Goal: Task Accomplishment & Management: Complete application form

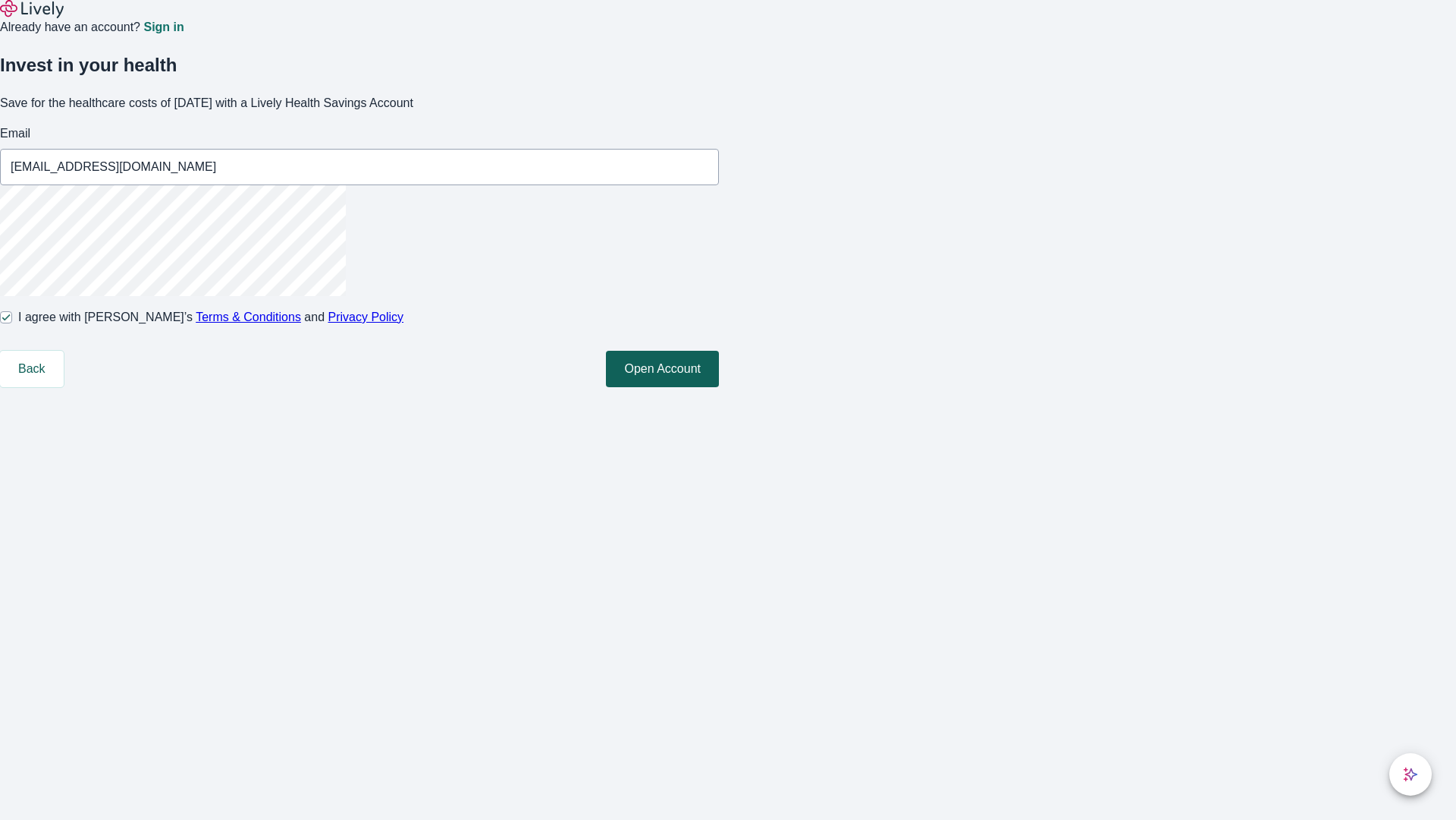
click at [719, 387] on button "Open Account" at bounding box center [663, 368] width 113 height 36
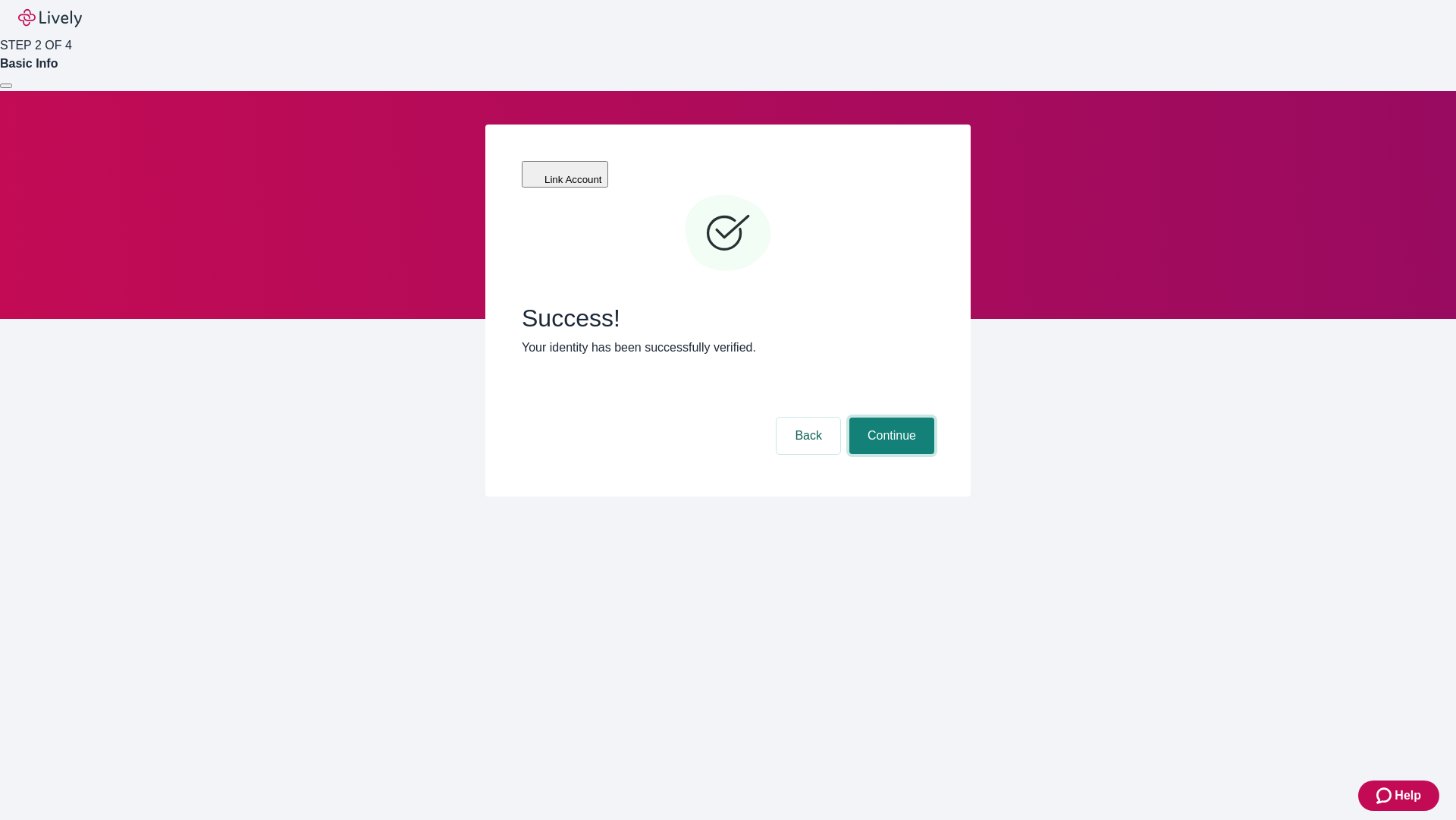
click at [890, 417] on button "Continue" at bounding box center [892, 435] width 85 height 36
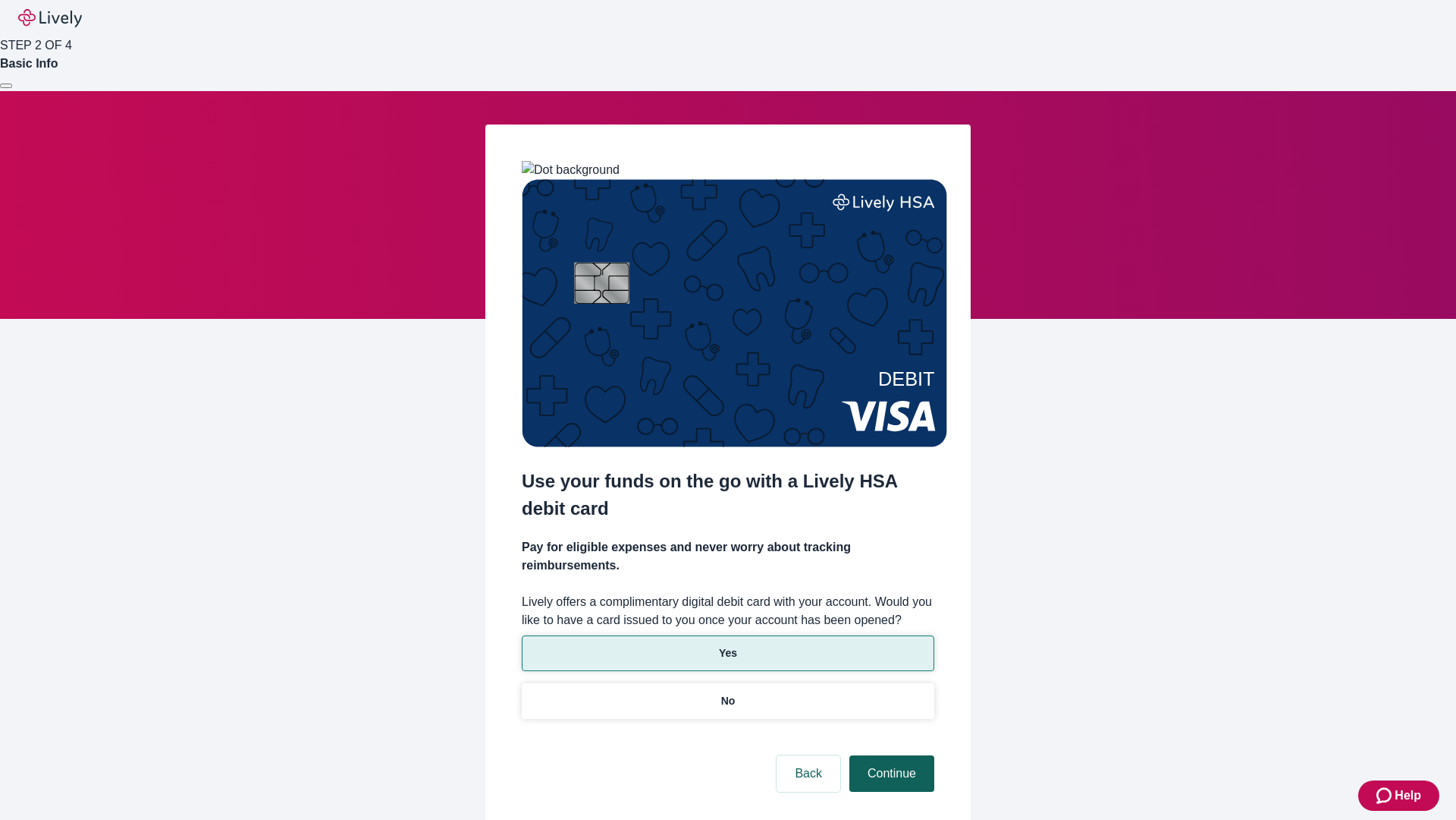
click at [727, 645] on p "Yes" at bounding box center [728, 653] width 18 height 16
click at [890, 755] on button "Continue" at bounding box center [892, 773] width 85 height 36
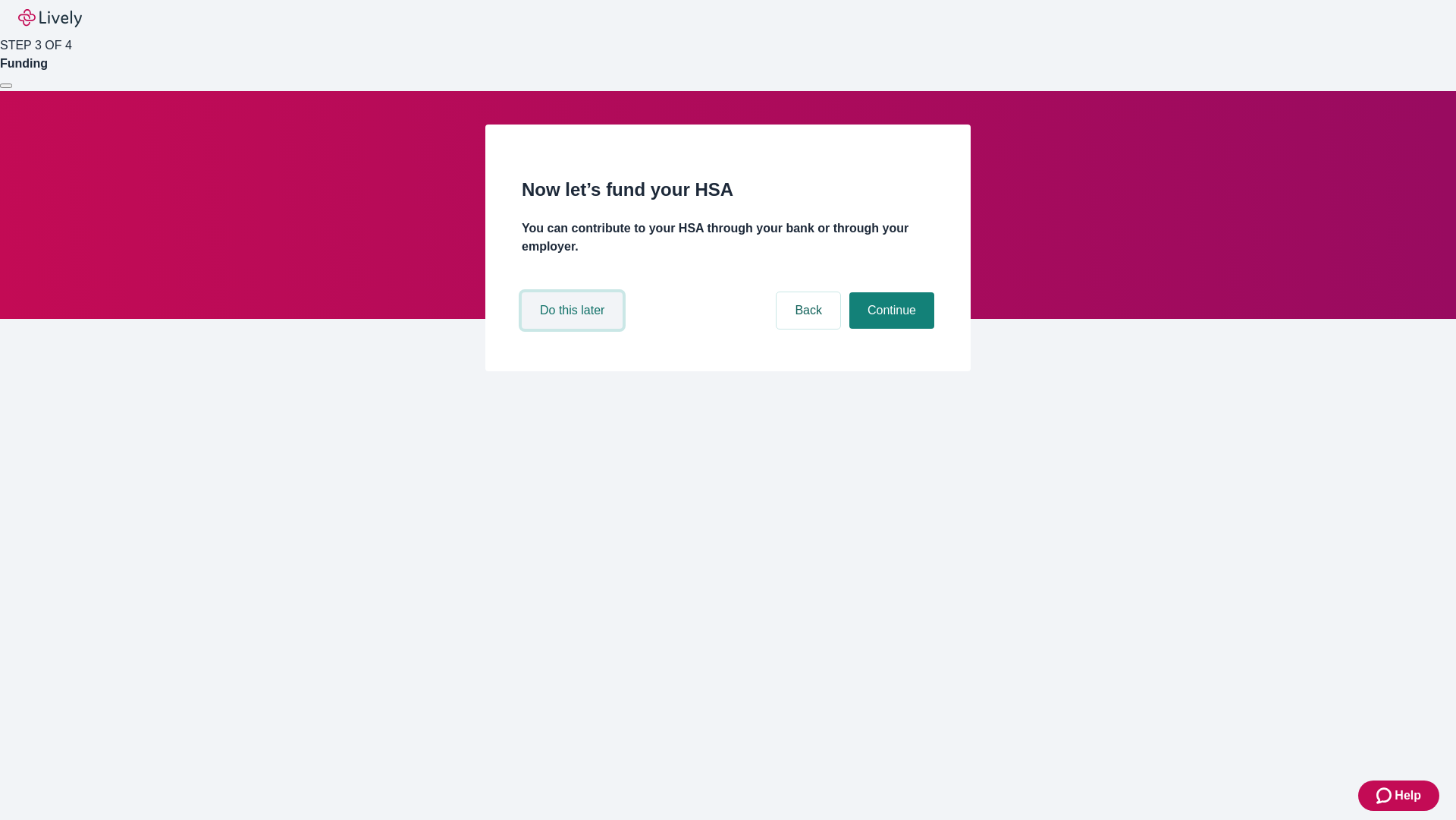
click at [574, 329] on button "Do this later" at bounding box center [572, 310] width 101 height 36
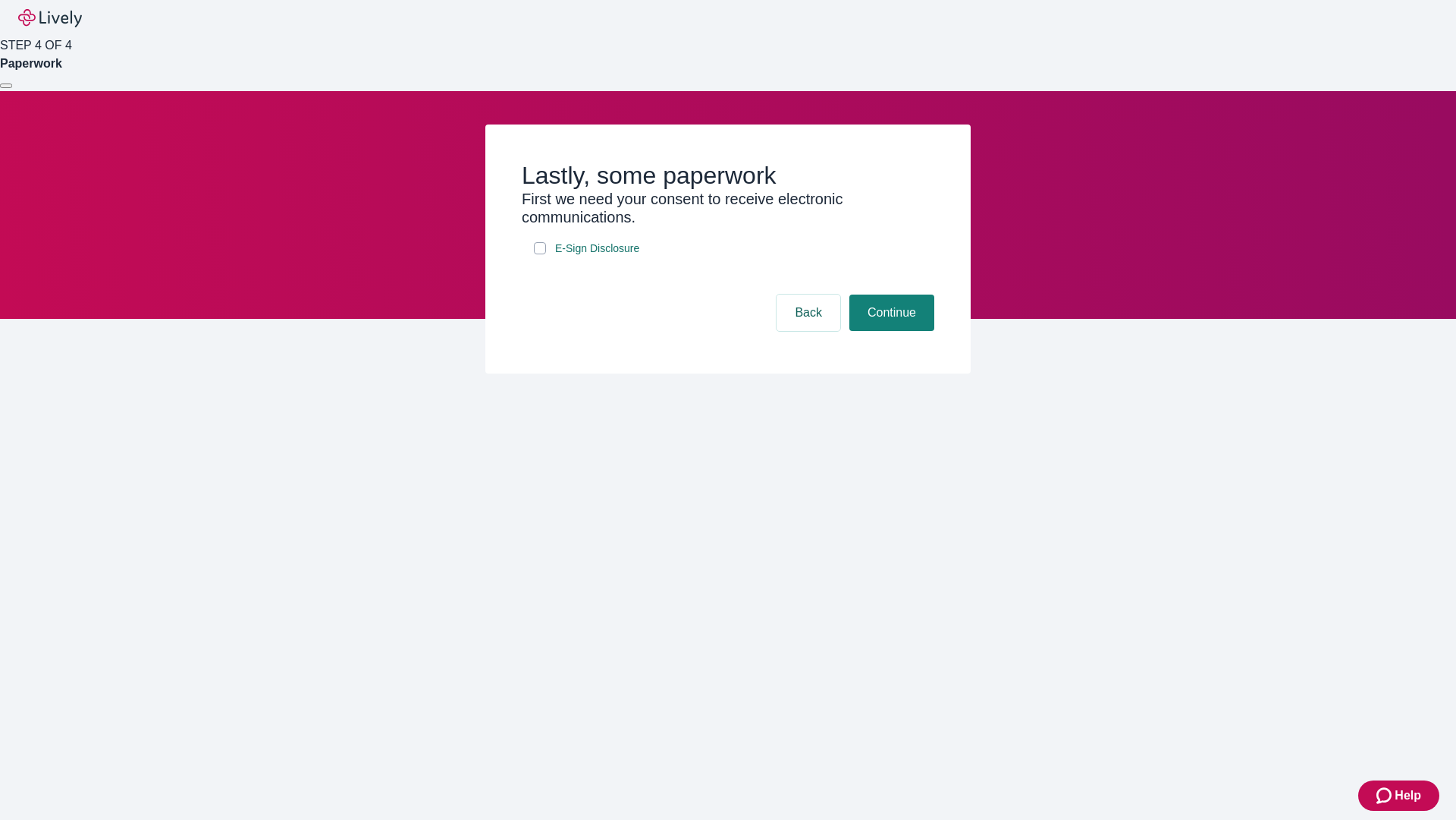
click at [540, 254] on input "E-Sign Disclosure" at bounding box center [540, 248] width 12 height 12
checkbox input "true"
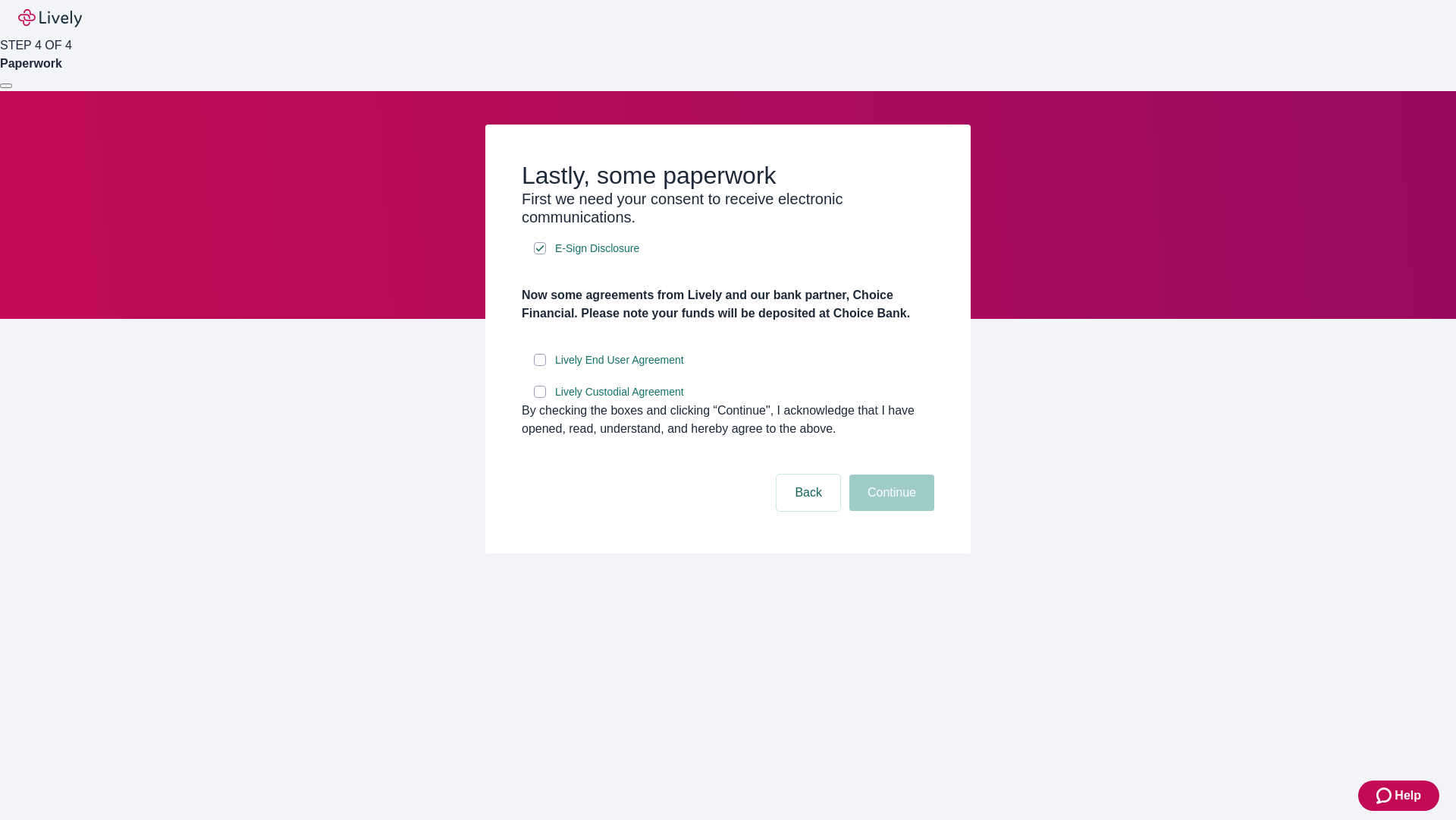
click at [540, 366] on input "Lively End User Agreement" at bounding box center [540, 360] width 12 height 12
checkbox input "true"
click at [540, 397] on input "Lively Custodial Agreement" at bounding box center [540, 392] width 12 height 12
checkbox input "true"
click at [890, 510] on button "Continue" at bounding box center [892, 492] width 85 height 36
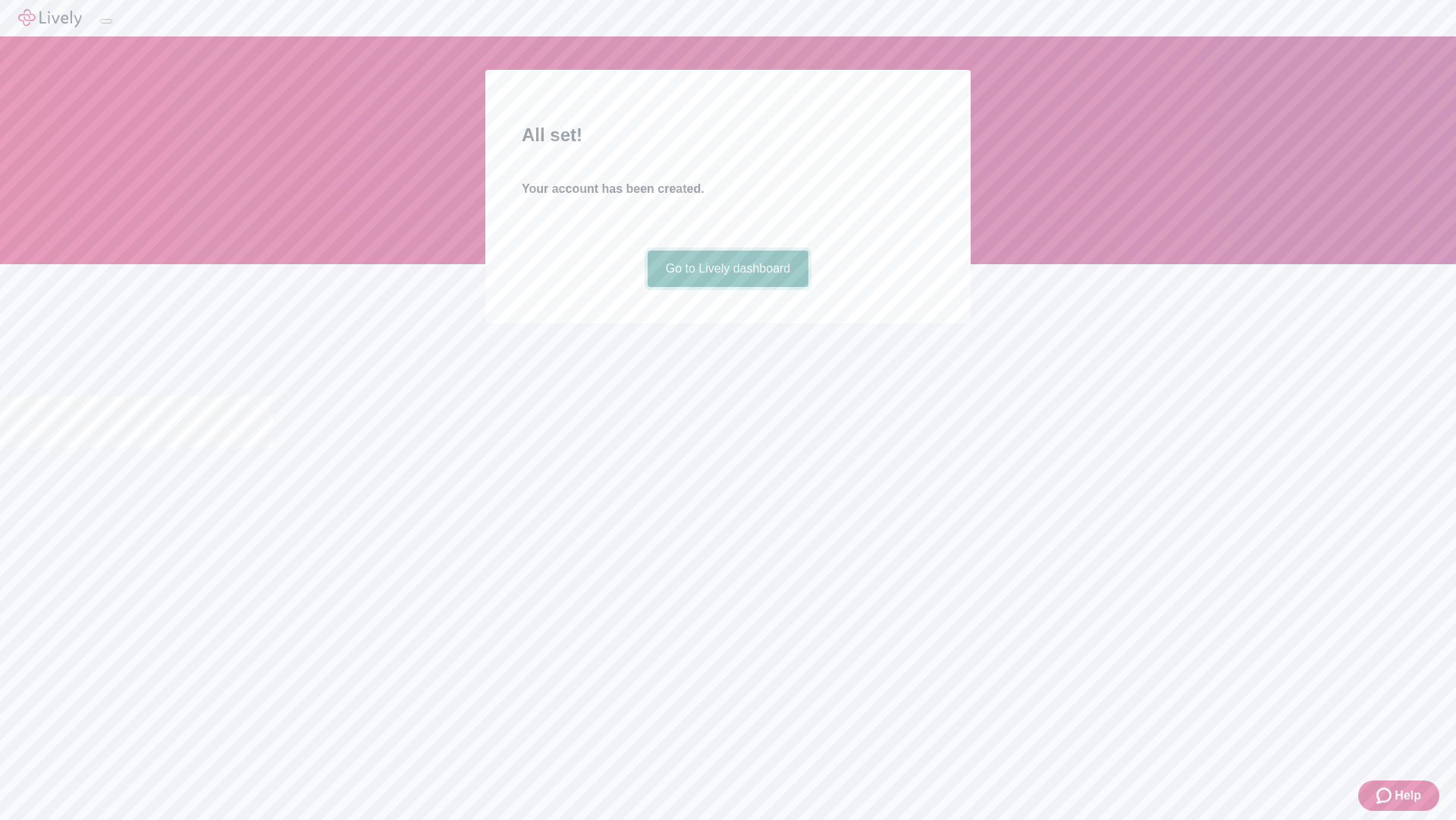
click at [727, 287] on link "Go to Lively dashboard" at bounding box center [729, 268] width 162 height 36
